Goal: Task Accomplishment & Management: Manage account settings

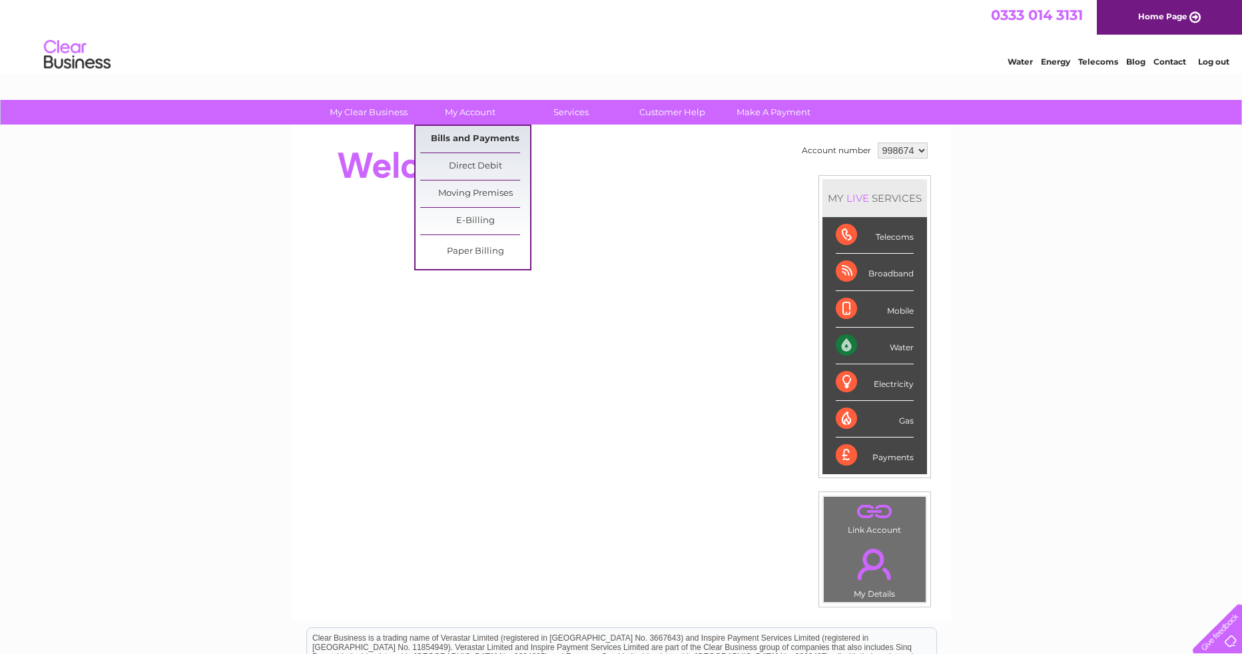
click at [479, 135] on link "Bills and Payments" at bounding box center [475, 139] width 110 height 27
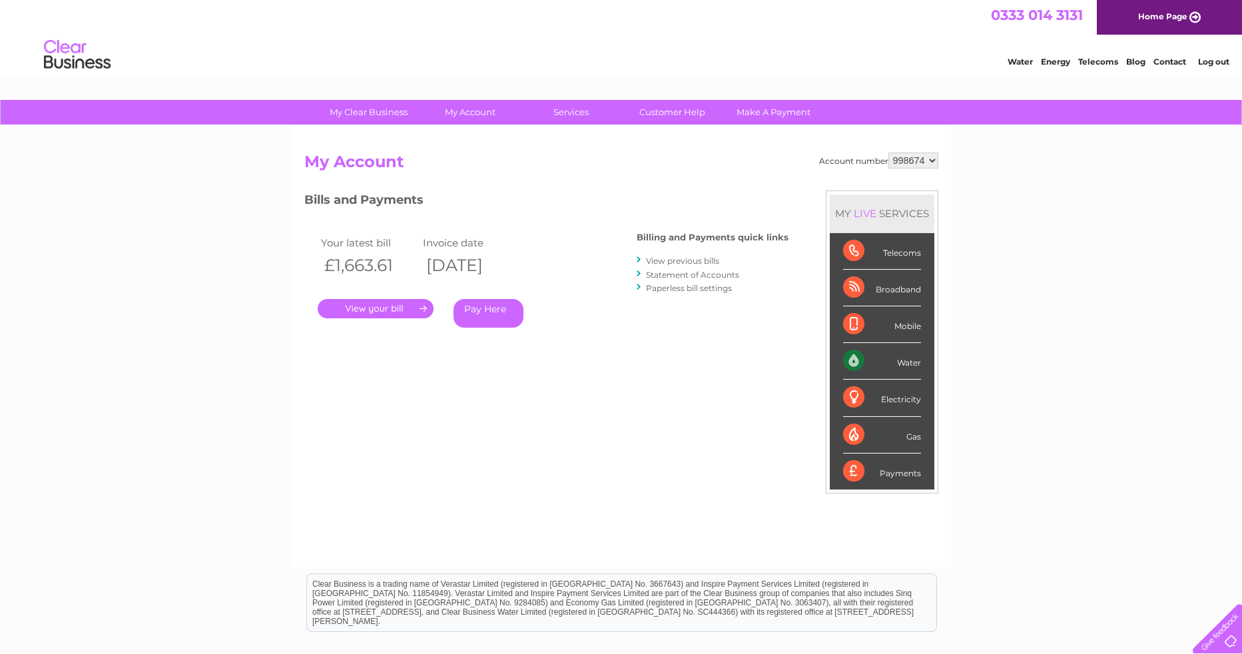
click at [396, 310] on link "." at bounding box center [376, 308] width 116 height 19
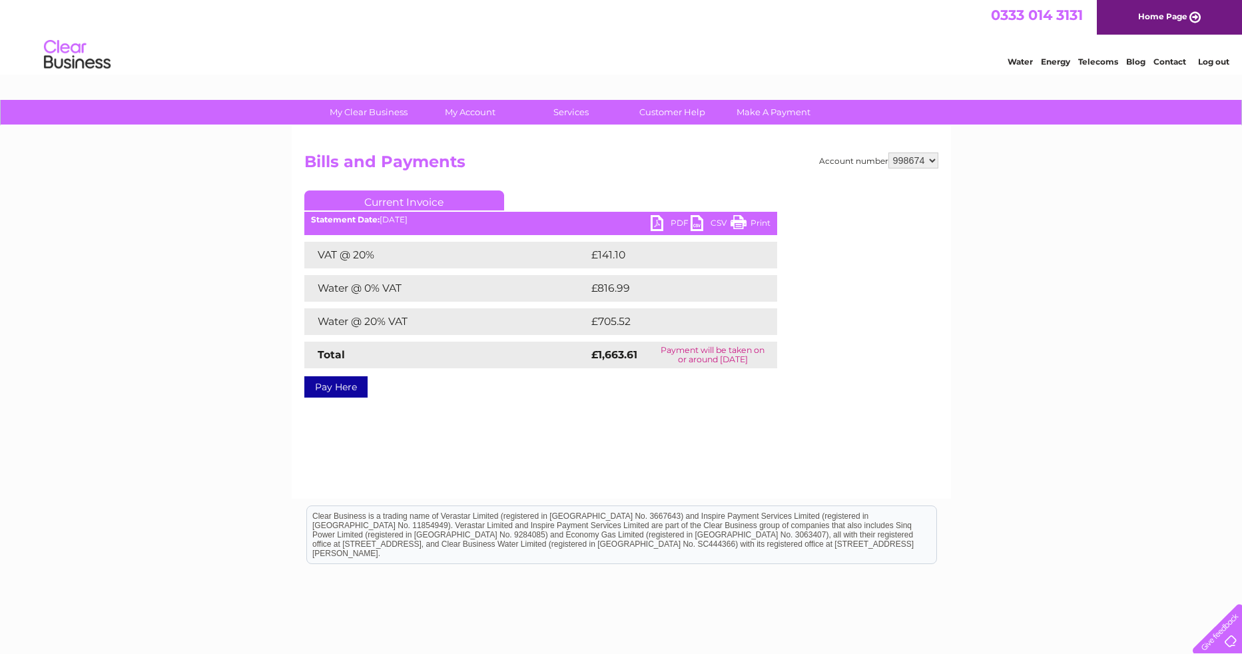
click at [657, 221] on link "PDF" at bounding box center [671, 224] width 40 height 19
click at [676, 111] on link "Customer Help" at bounding box center [672, 112] width 110 height 25
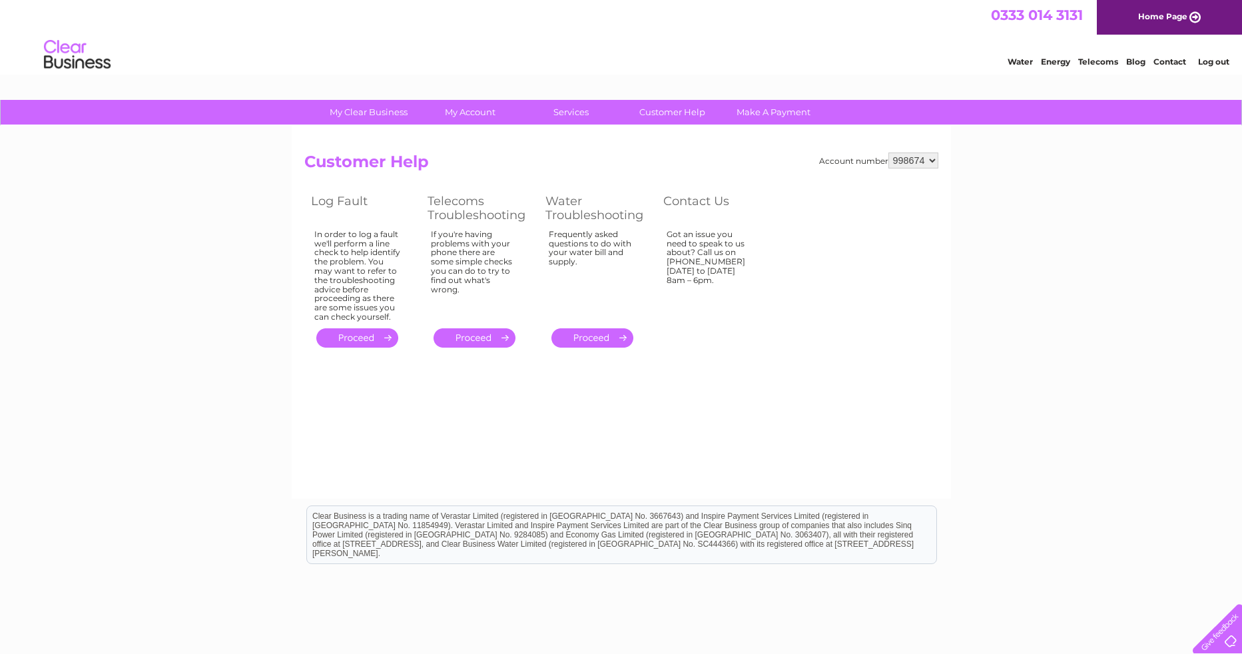
click at [1175, 61] on link "Contact" at bounding box center [1169, 62] width 33 height 10
